Goal: Browse casually

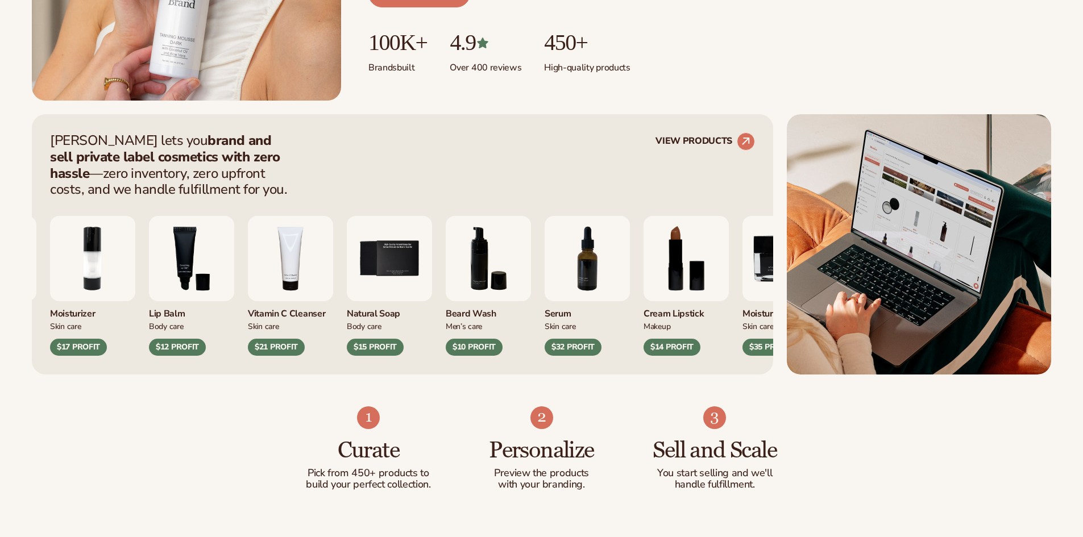
scroll to position [569, 0]
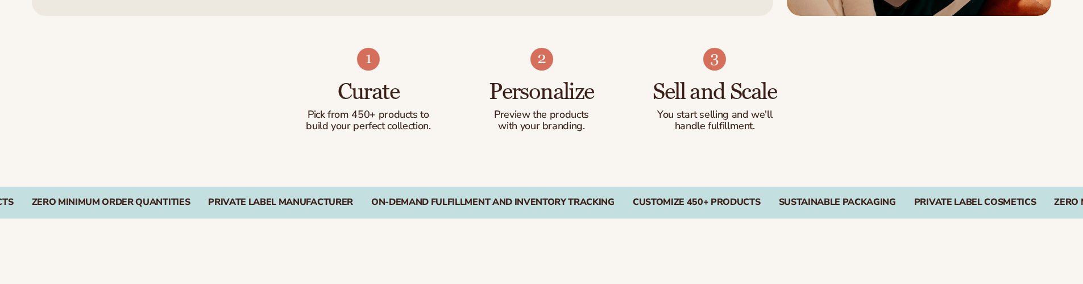
scroll to position [739, 0]
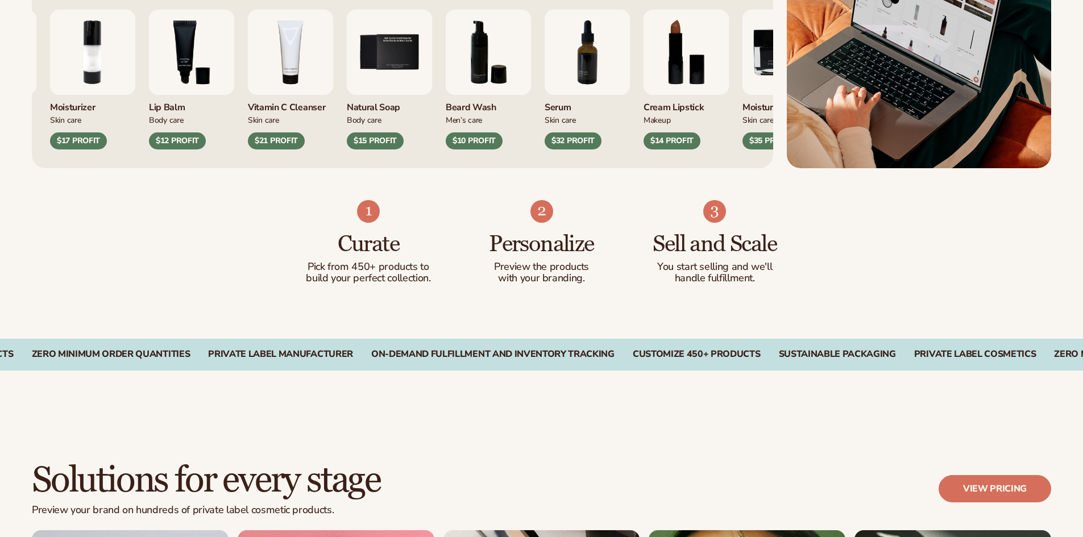
scroll to position [569, 0]
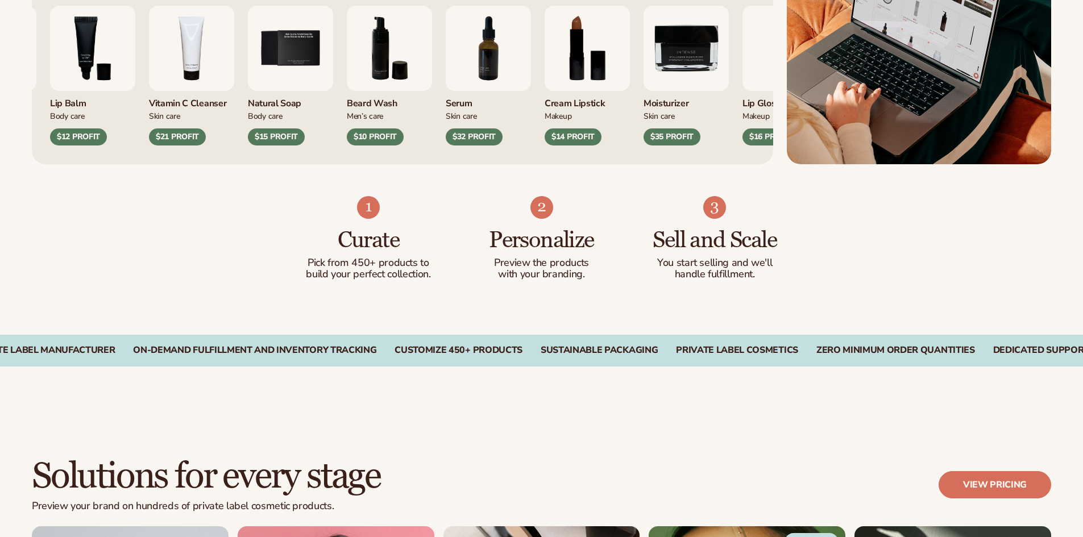
click at [523, 350] on div "Vegan and Cruelty-Free Products Zero Minimum Order Quantities PRIVATE LABEL MAN…" at bounding box center [113, 350] width 1020 height 11
drag, startPoint x: 643, startPoint y: 357, endPoint x: 420, endPoint y: 361, distance: 223.5
click at [496, 360] on div "Vegan and Cruelty-Free Products Zero Minimum Order Quantities PRIVATE LABEL MAN…" at bounding box center [541, 351] width 1083 height 32
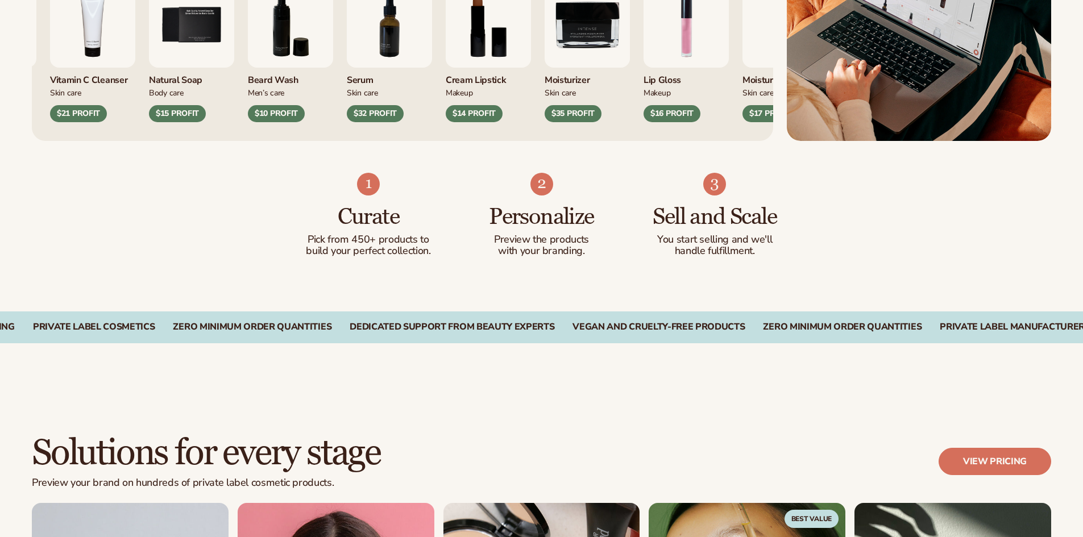
scroll to position [891, 0]
